Goal: Manage account settings

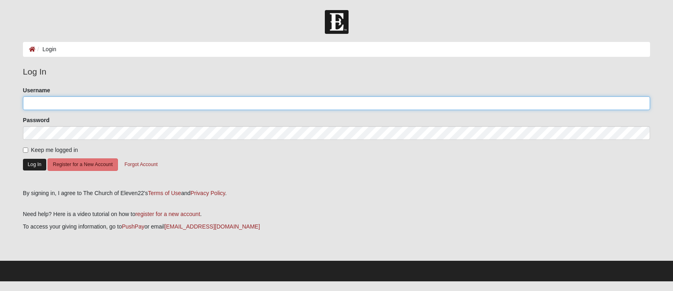
type input "thegatewoods2"
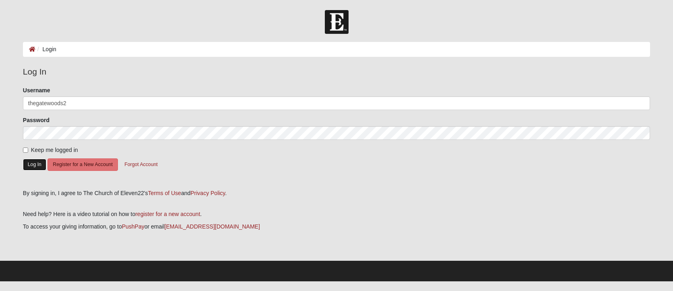
click at [39, 166] on button "Log In" at bounding box center [34, 165] width 23 height 12
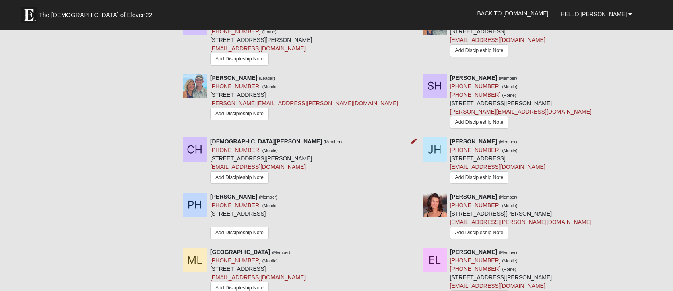
scroll to position [647, 0]
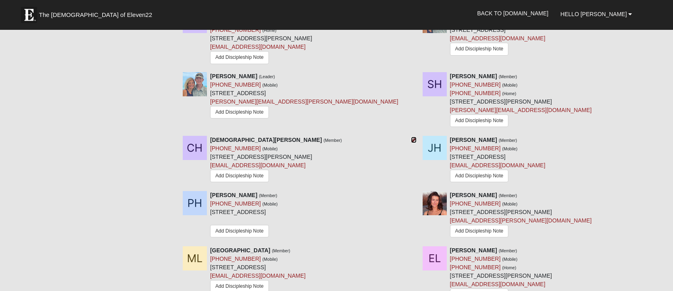
click at [412, 141] on icon at bounding box center [414, 140] width 6 height 6
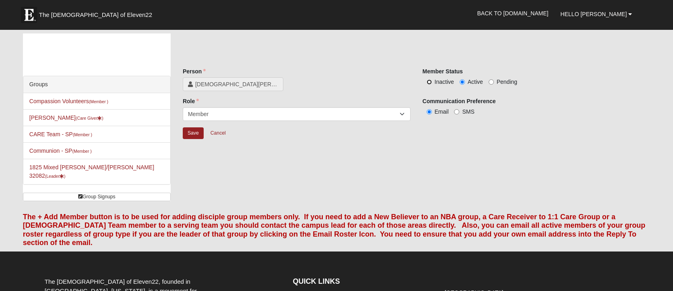
click at [430, 81] on input "Inactive" at bounding box center [429, 81] width 5 height 5
radio input "true"
click at [192, 135] on input "Save" at bounding box center [193, 133] width 21 height 12
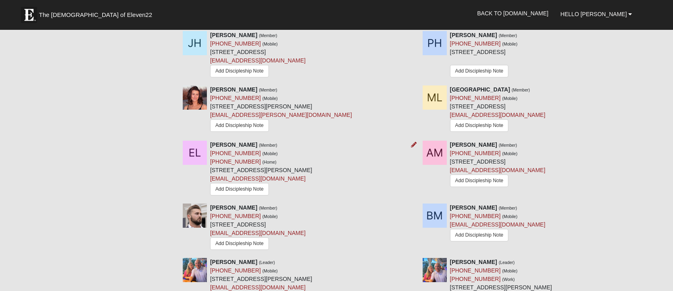
scroll to position [722, 0]
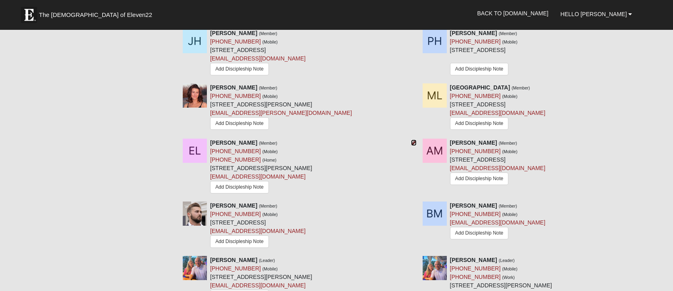
click at [415, 145] on icon at bounding box center [414, 143] width 6 height 6
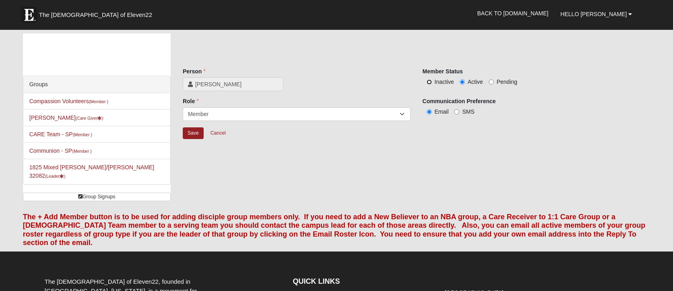
click at [429, 82] on input "Inactive" at bounding box center [429, 81] width 5 height 5
radio input "true"
click at [193, 133] on input "Save" at bounding box center [193, 133] width 21 height 12
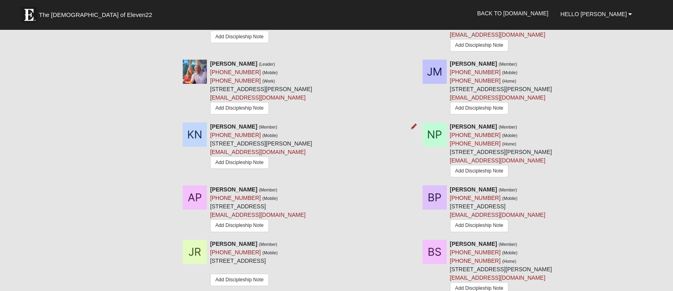
scroll to position [915, 0]
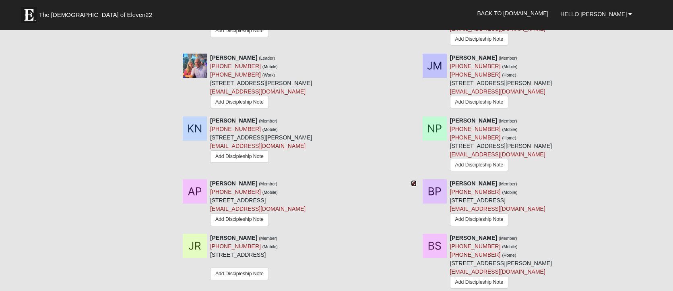
click at [412, 186] on icon at bounding box center [414, 183] width 6 height 6
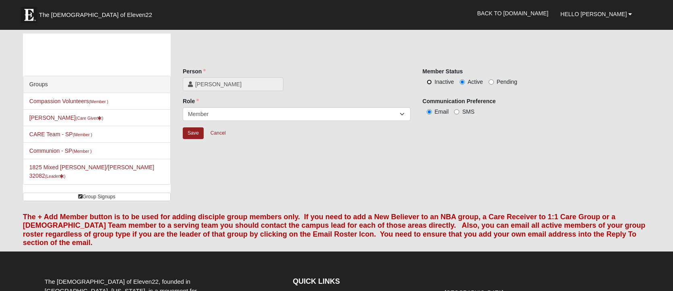
click at [427, 80] on input "Inactive" at bounding box center [429, 81] width 5 height 5
radio input "true"
drag, startPoint x: 191, startPoint y: 134, endPoint x: 233, endPoint y: 141, distance: 42.5
click at [191, 134] on input "Save" at bounding box center [193, 133] width 21 height 12
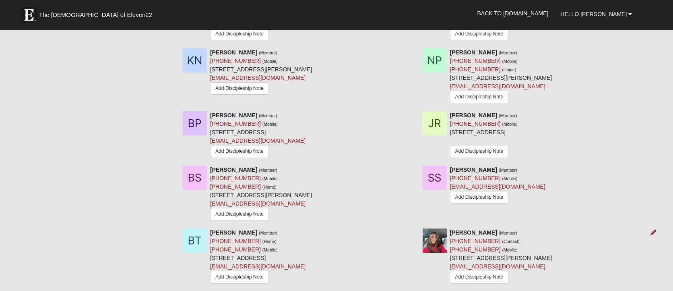
scroll to position [954, 0]
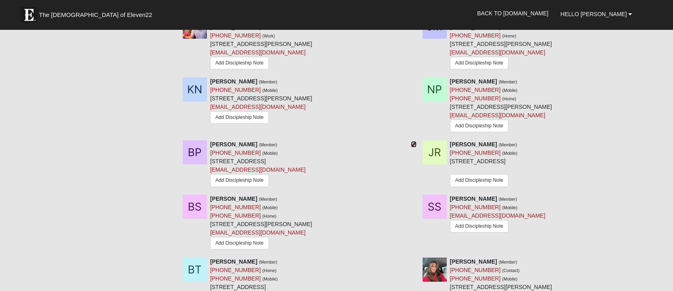
click at [414, 147] on icon at bounding box center [414, 144] width 6 height 6
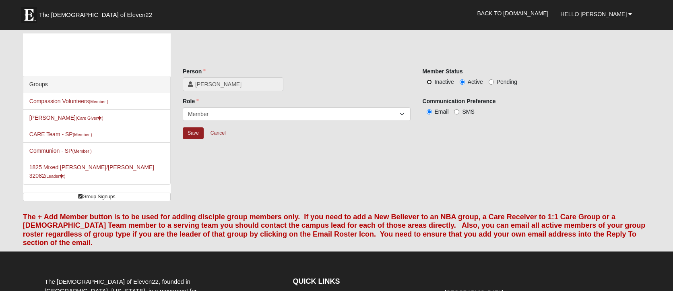
click at [429, 81] on input "Inactive" at bounding box center [429, 81] width 5 height 5
radio input "true"
click at [196, 132] on input "Save" at bounding box center [193, 133] width 21 height 12
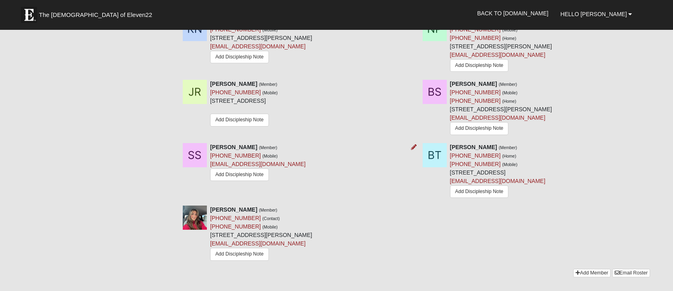
scroll to position [1017, 0]
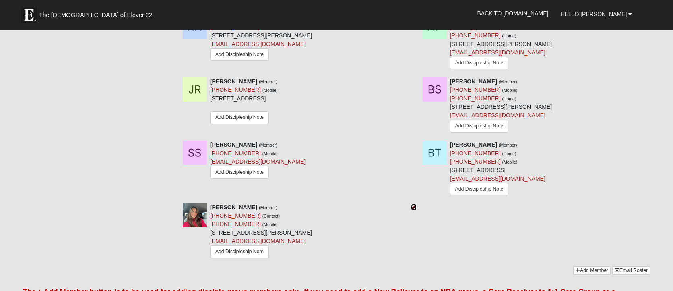
click at [414, 210] on icon at bounding box center [414, 207] width 6 height 6
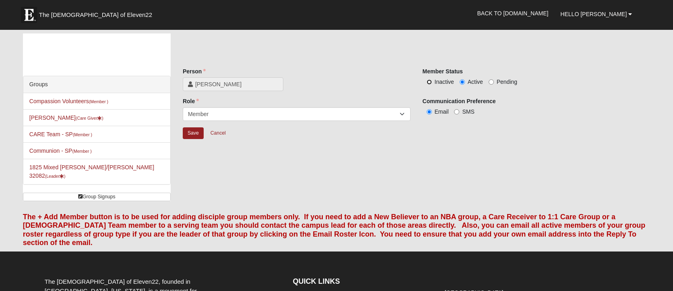
drag, startPoint x: 428, startPoint y: 80, endPoint x: 419, endPoint y: 85, distance: 10.8
click at [428, 80] on input "Inactive" at bounding box center [429, 81] width 5 height 5
radio input "true"
click at [193, 136] on input "Save" at bounding box center [193, 133] width 21 height 12
